Goal: Transaction & Acquisition: Purchase product/service

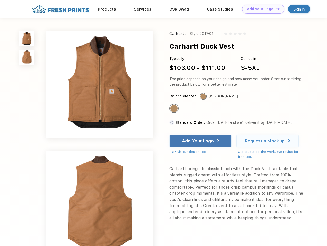
click at [261, 9] on link "Add your Logo Design Tool" at bounding box center [263, 9] width 42 height 9
click at [0, 0] on div "Design Tool" at bounding box center [0, 0] width 0 height 0
click at [275, 9] on link "Add your Logo Design Tool" at bounding box center [263, 9] width 42 height 9
click at [27, 39] on img at bounding box center [26, 38] width 15 height 15
click at [27, 58] on img at bounding box center [26, 57] width 15 height 15
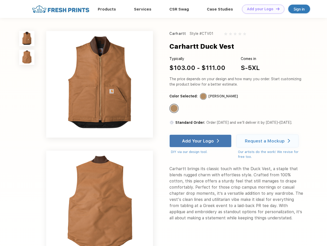
click at [175, 109] on div "Standard Color" at bounding box center [173, 108] width 7 height 7
click at [201, 141] on div "Add Your Logo" at bounding box center [198, 141] width 32 height 5
click at [268, 141] on div "Request a Mockup" at bounding box center [265, 141] width 40 height 5
